Goal: Task Accomplishment & Management: Complete application form

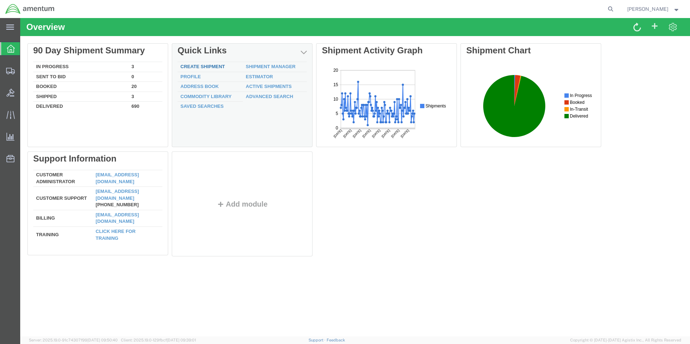
click at [201, 67] on link "Create Shipment" at bounding box center [202, 66] width 44 height 5
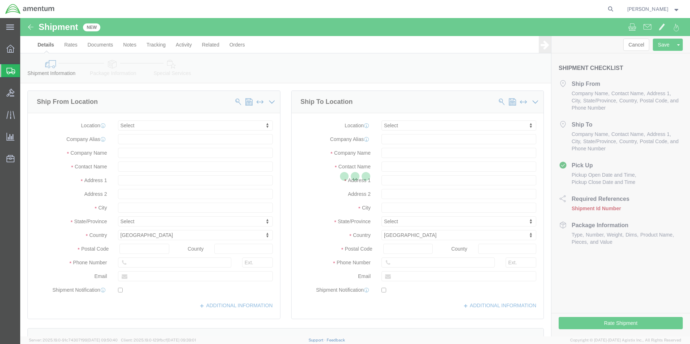
select select
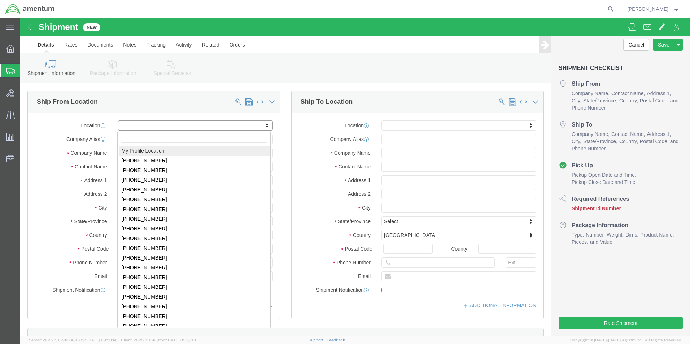
click input "text"
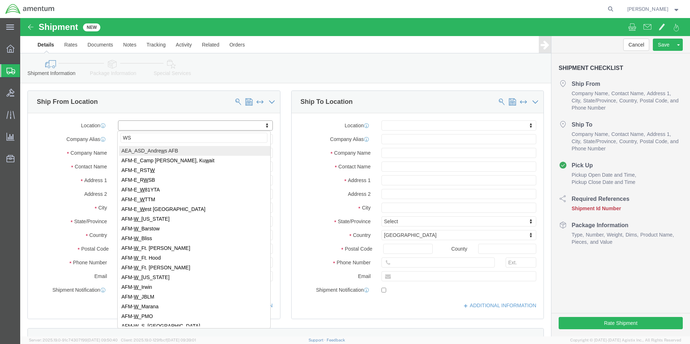
type input "WSA"
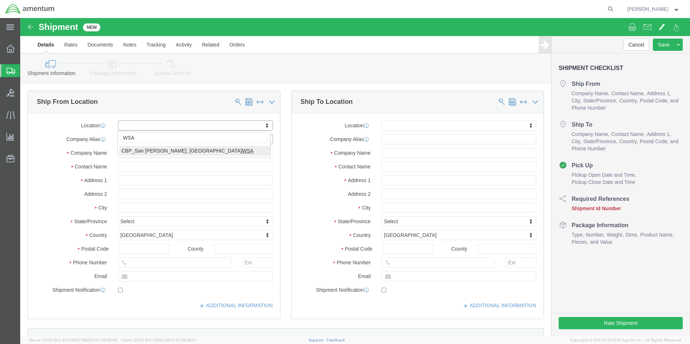
select select "49914"
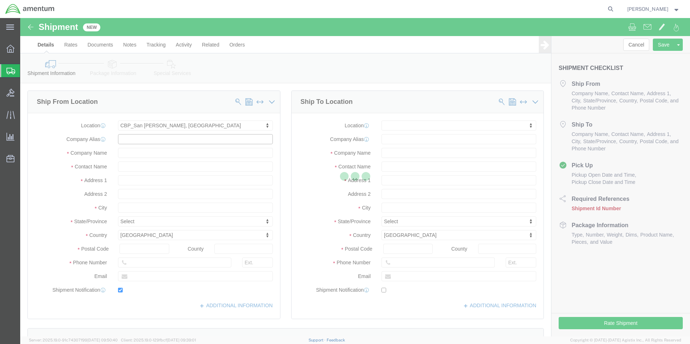
type input "Amentum Services, Inc"
type input "[PERSON_NAME]"
type input "[STREET_ADDRESS]"
type input "San [PERSON_NAME]"
type input "76904"
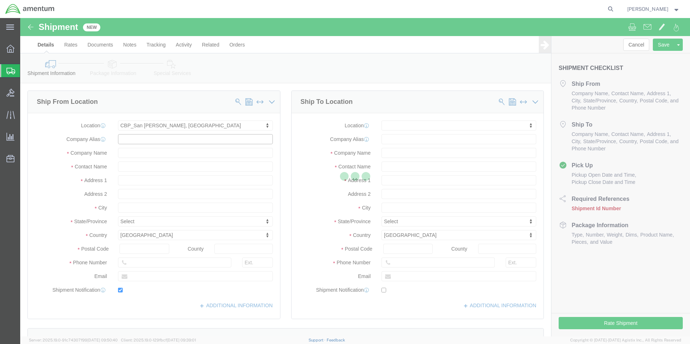
type input "[PHONE_NUMBER]"
type input "[PERSON_NAME][EMAIL_ADDRESS][PERSON_NAME][DOMAIN_NAME]"
checkbox input "true"
select select "[GEOGRAPHIC_DATA]"
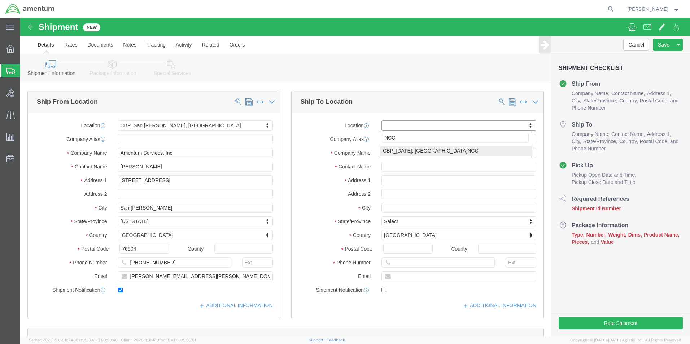
type input "NCC"
select select "69291"
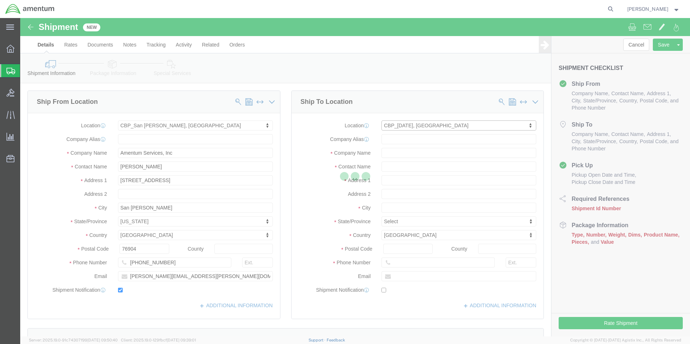
type input "Amentum Services, Inc"
type input "NASOC [DATE]"
type input "[STREET_ADDRESS] NAS"
type input "[DATE]"
type input "78419"
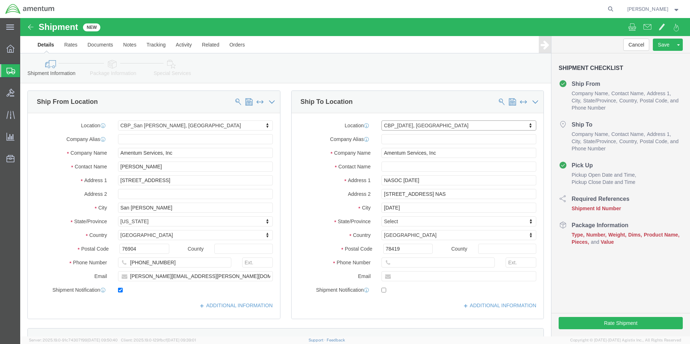
select select "[GEOGRAPHIC_DATA]"
click input "text"
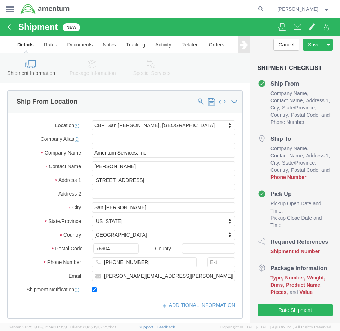
type input "[PERSON_NAME]"
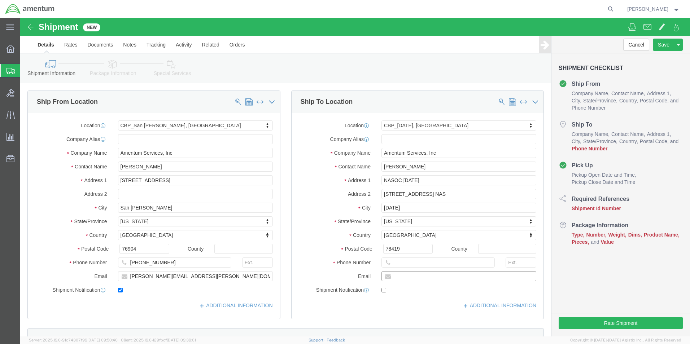
click input "text"
paste input "[PERSON_NAME][EMAIL_ADDRESS][PERSON_NAME][DOMAIN_NAME]"
type input "[PERSON_NAME][EMAIL_ADDRESS][PERSON_NAME][DOMAIN_NAME]"
click input "checkbox"
checkbox input "false"
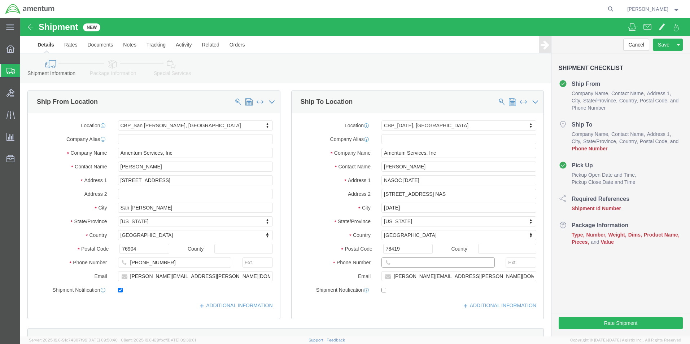
drag, startPoint x: 376, startPoint y: 247, endPoint x: 370, endPoint y: 250, distance: 5.8
click input "text"
type input "[PHONE_NUMBER]"
drag, startPoint x: 497, startPoint y: 248, endPoint x: 492, endPoint y: 247, distance: 5.7
click input "text"
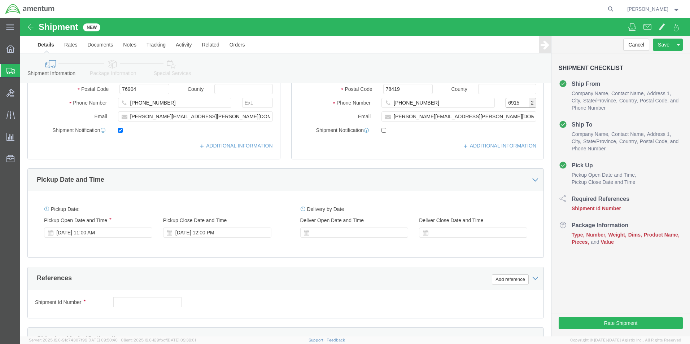
scroll to position [216, 0]
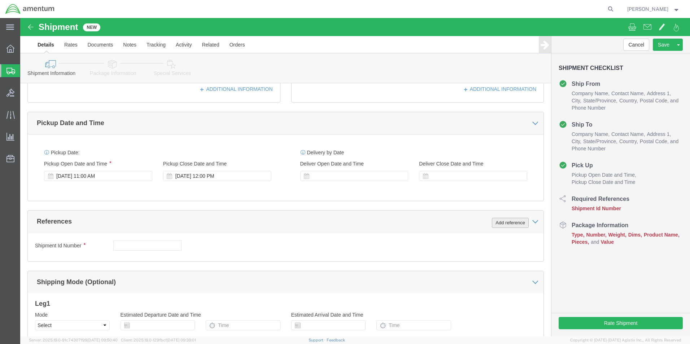
type input "6915"
click button "Add reference"
click select "Select Account Type Activity ID Airline Appointment Number ASN Batch Request # …"
select select "CUSTREF"
click select "Select Account Type Activity ID Airline Appointment Number ASN Batch Request # …"
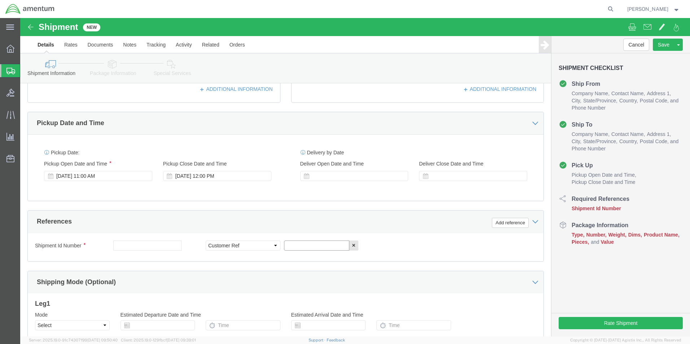
click input "text"
type input "B"
type input "LATERAL"
click button "Add reference"
click select "Select Account Type Activity ID Airline Appointment Number ASN Batch Request # …"
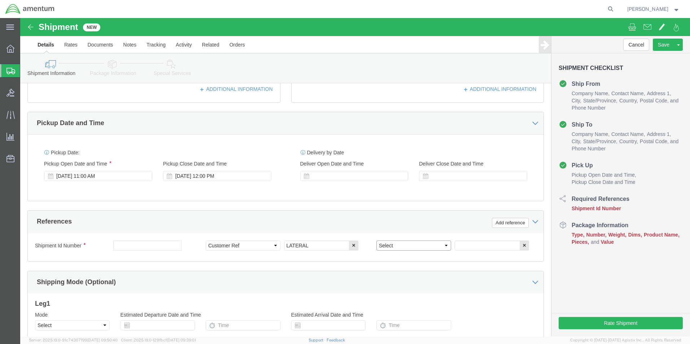
select select "DEPT"
click select "Select Account Type Activity ID Airline Appointment Number ASN Batch Request # …"
click input "text"
type input "CBP"
click button "Add reference"
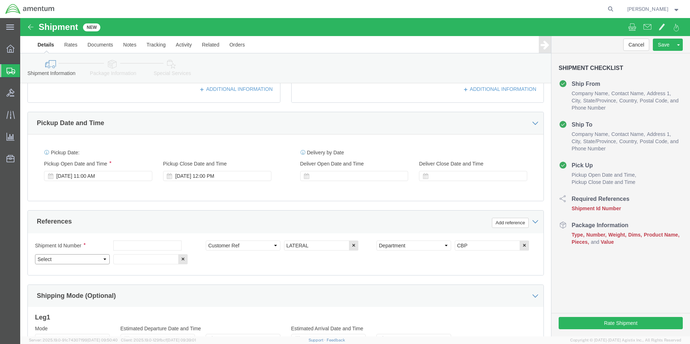
click select "Select Account Type Activity ID Airline Appointment Number ASN Batch Request # …"
select select "PROJNUM"
click select "Select Account Type Activity ID Airline Appointment Number ASN Batch Request # …"
click input "text"
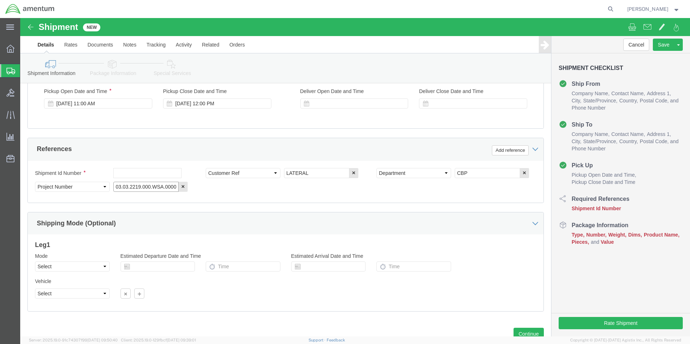
scroll to position [314, 0]
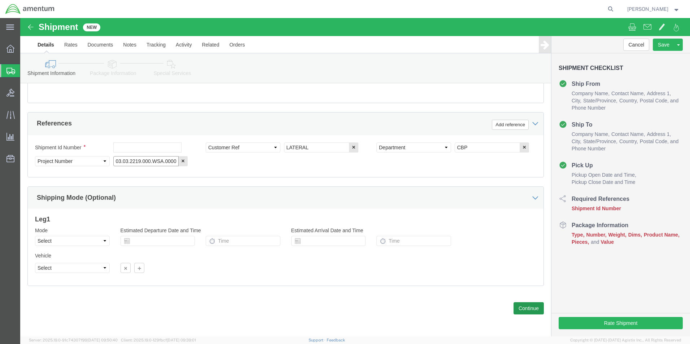
type input "6118.03.03.2219.000.WSA.0000"
click button "Continue"
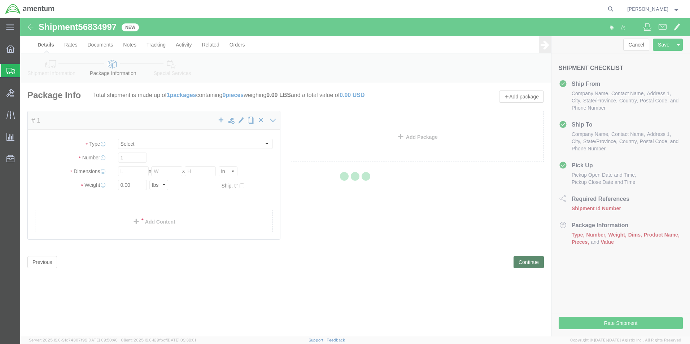
select select "CBOX"
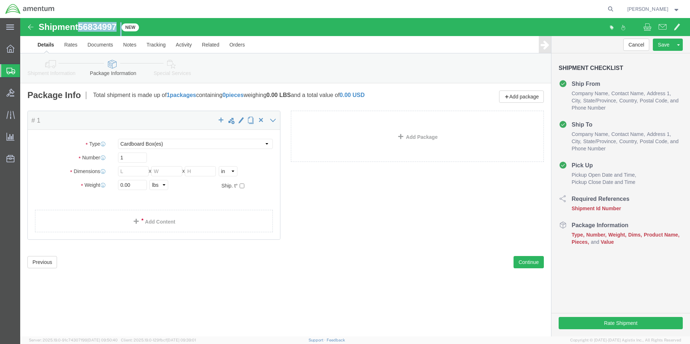
drag, startPoint x: 62, startPoint y: 7, endPoint x: 106, endPoint y: 9, distance: 44.4
click div "Shipment 56834997 New"
copy div "56834997"
click icon
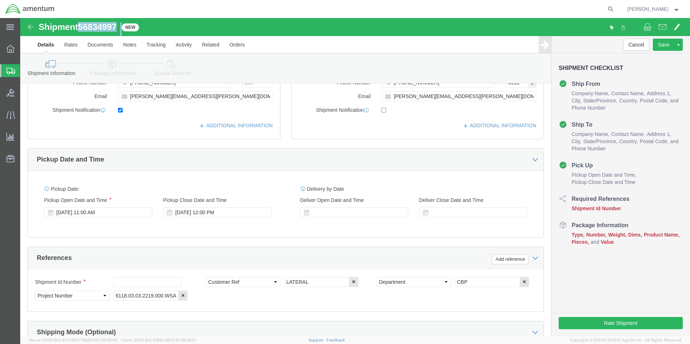
scroll to position [180, 0]
click input "text"
paste input "56834997"
type input "56834997"
click icon
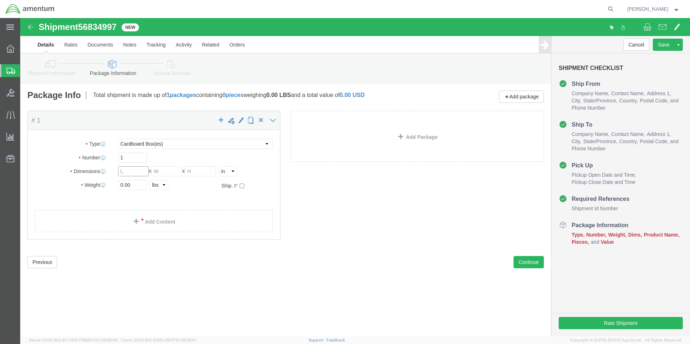
click input "text"
type input "18"
type input "12"
type input "10"
type input "20.00"
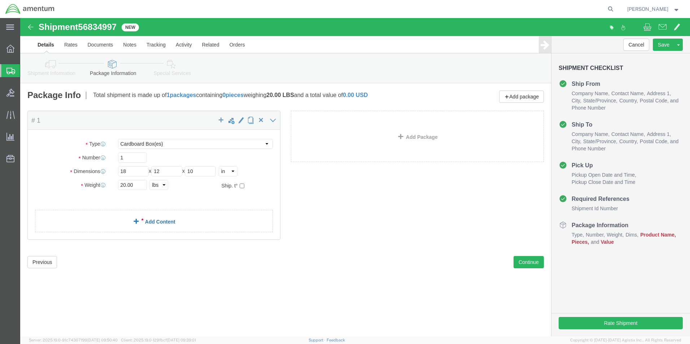
click link "Add Content"
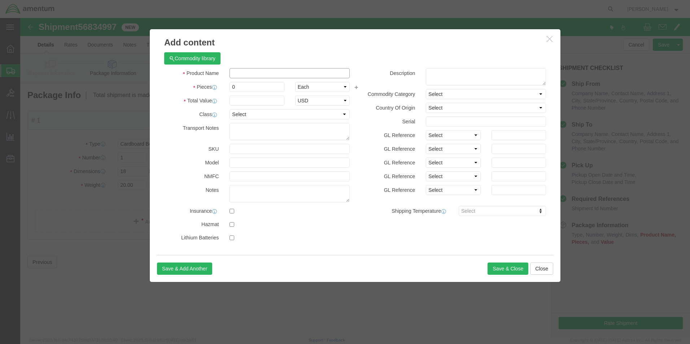
click input "text"
type input "[PHONE_NUMBER]"
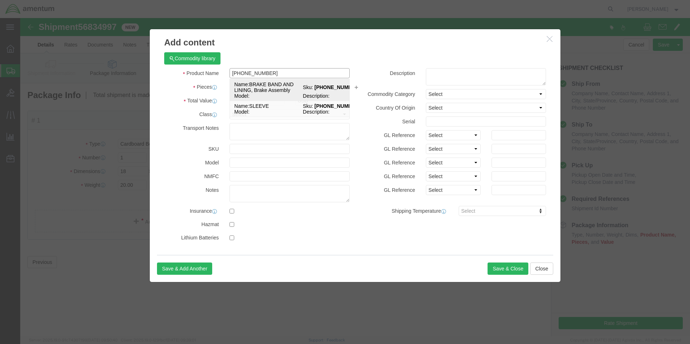
click td "Name: BRAKE BAND AND LINING, Brake Assembly"
select select
checkbox input "false"
type input "BRAKE BAND AND LINING, Brake Assembly"
type input "[PHONE_NUMBER]"
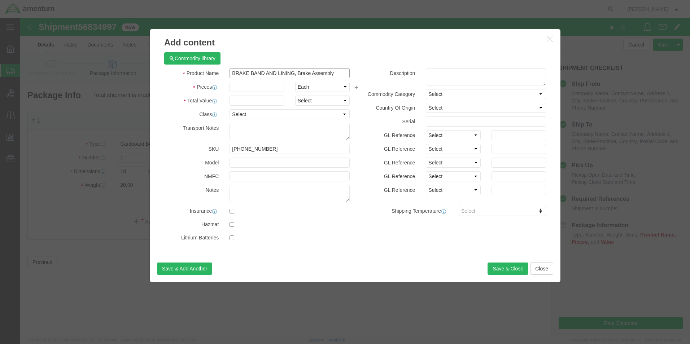
type input "BRAKE BAND AND LINING, Brake Assembly"
click input "text"
type input "1"
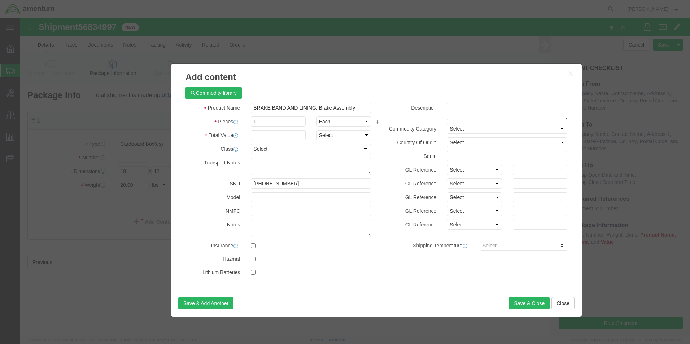
drag, startPoint x: 327, startPoint y: 23, endPoint x: 292, endPoint y: 6, distance: 39.2
click h3 "Add content"
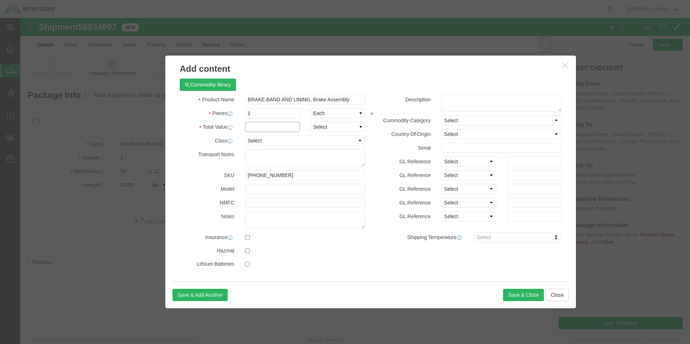
click input "text"
type input "10.00"
click button "Save & Close"
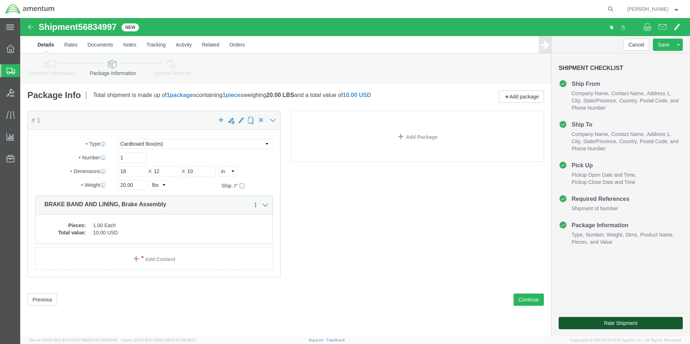
click button "Rate Shipment"
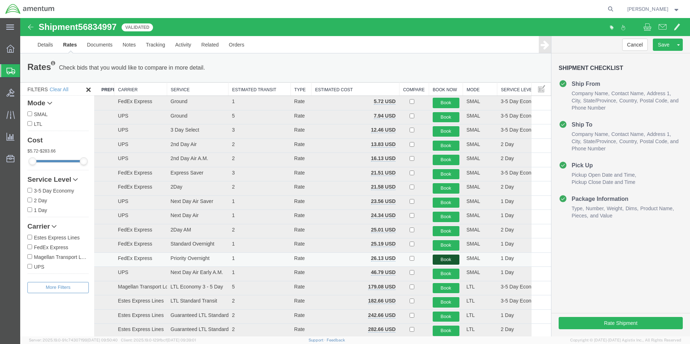
click at [444, 259] on button "Book" at bounding box center [445, 260] width 27 height 10
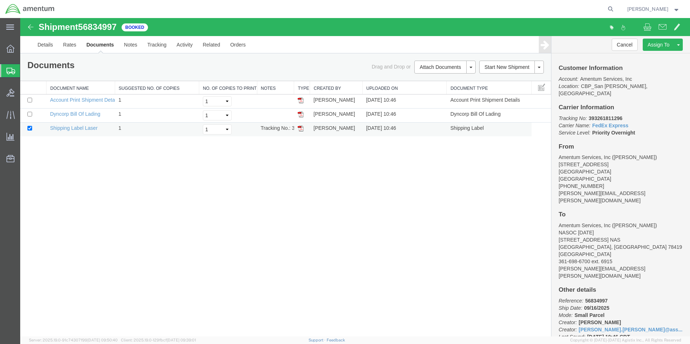
click at [300, 129] on img at bounding box center [301, 129] width 6 height 6
